Goal: Task Accomplishment & Management: Use online tool/utility

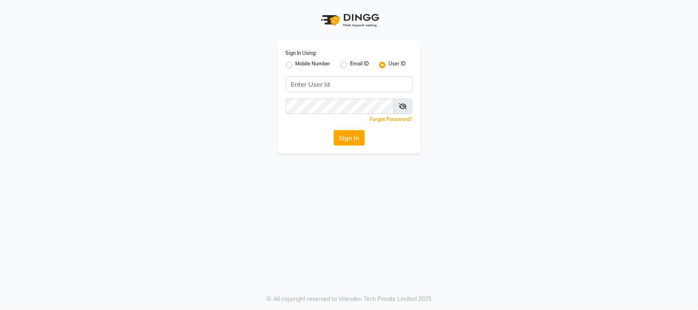
click at [292, 66] on div "Mobile Number" at bounding box center [308, 65] width 45 height 10
click at [295, 64] on label "Mobile Number" at bounding box center [312, 65] width 35 height 10
click at [295, 64] on input "Mobile Number" at bounding box center [297, 62] width 5 height 5
radio input "true"
radio input "false"
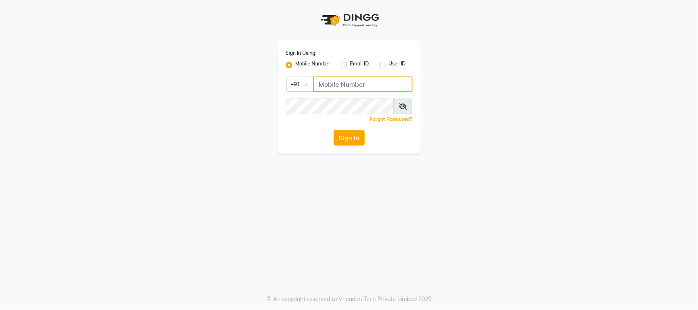
click at [331, 84] on input "Username" at bounding box center [362, 84] width 99 height 16
type input "9916586210"
click at [403, 107] on icon at bounding box center [402, 106] width 8 height 7
click at [403, 107] on icon at bounding box center [402, 106] width 7 height 7
click at [403, 107] on icon at bounding box center [402, 106] width 8 height 7
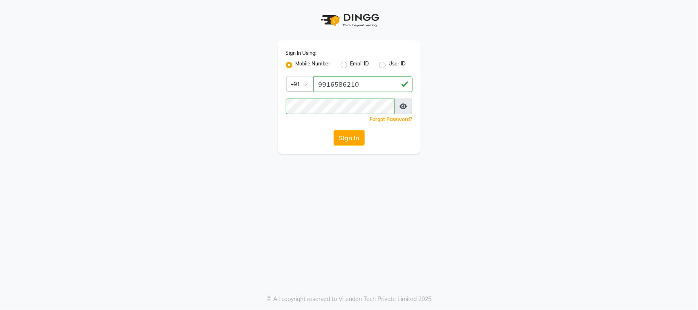
click at [403, 107] on icon at bounding box center [402, 106] width 7 height 7
click at [349, 137] on button "Sign In" at bounding box center [348, 138] width 31 height 16
